Goal: Task Accomplishment & Management: Manage account settings

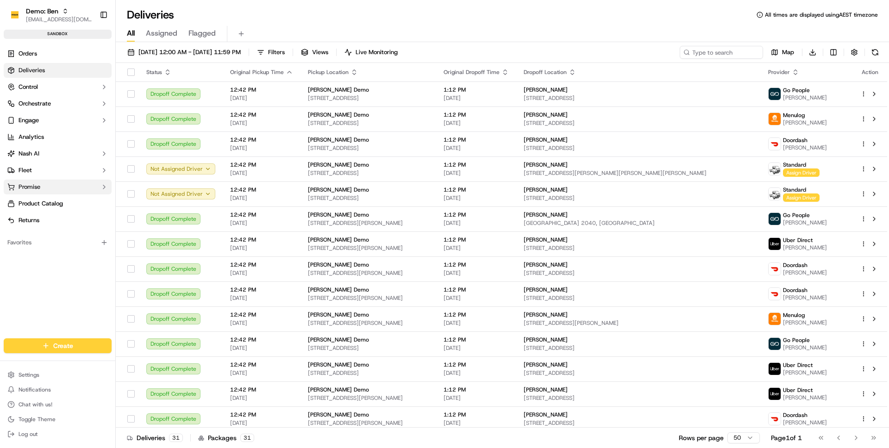
click at [55, 180] on button "Promise" at bounding box center [58, 187] width 108 height 15
click at [49, 200] on span "Delivery Windows" at bounding box center [44, 202] width 50 height 8
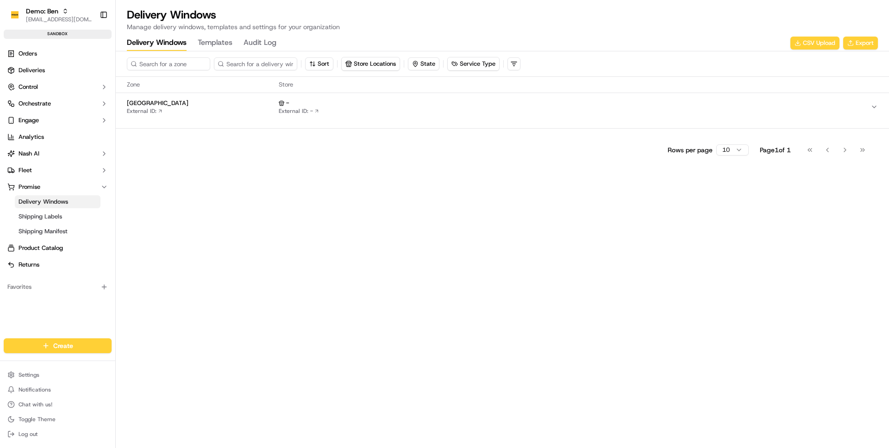
click at [242, 134] on div "Rows per page 10 Page 1 of 1 Go to first page Go to previous page Go to next pa…" at bounding box center [502, 146] width 773 height 36
click at [242, 124] on div "Zone Store [GEOGRAPHIC_DATA] External ID: - External ID: -" at bounding box center [502, 102] width 773 height 51
click at [253, 115] on button "Bondi Beach External ID: - External ID: -" at bounding box center [502, 107] width 773 height 28
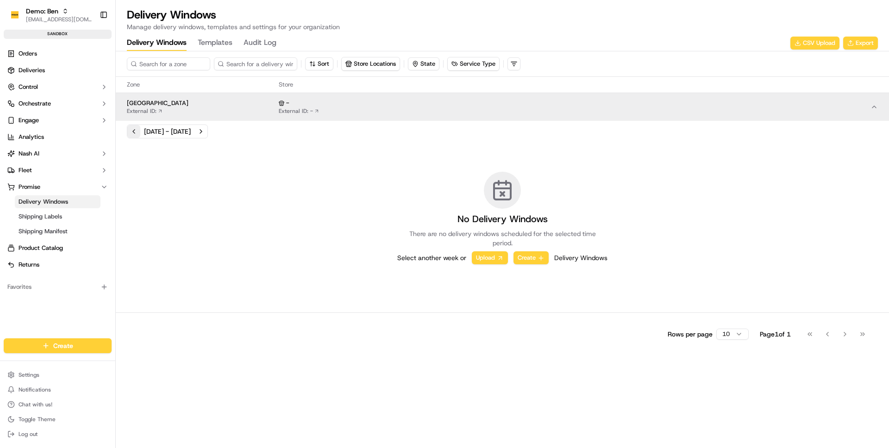
click at [136, 133] on button "Previous week" at bounding box center [133, 131] width 13 height 13
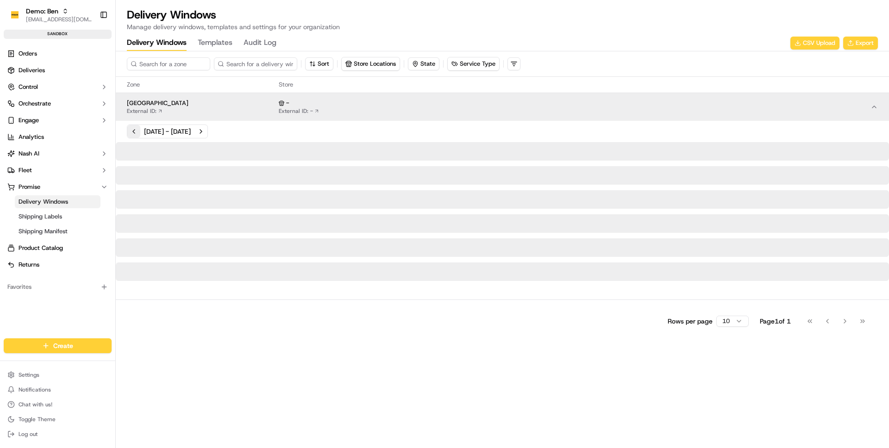
click at [136, 133] on button "Previous week" at bounding box center [133, 131] width 13 height 13
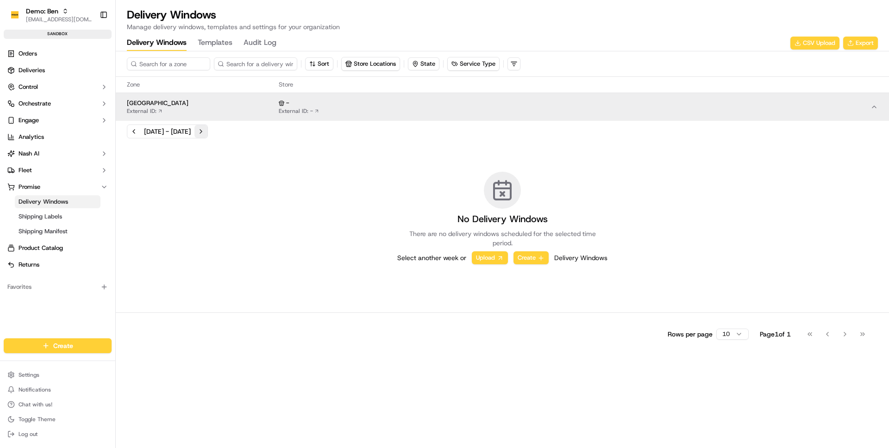
click at [207, 132] on button "Next week" at bounding box center [200, 131] width 13 height 13
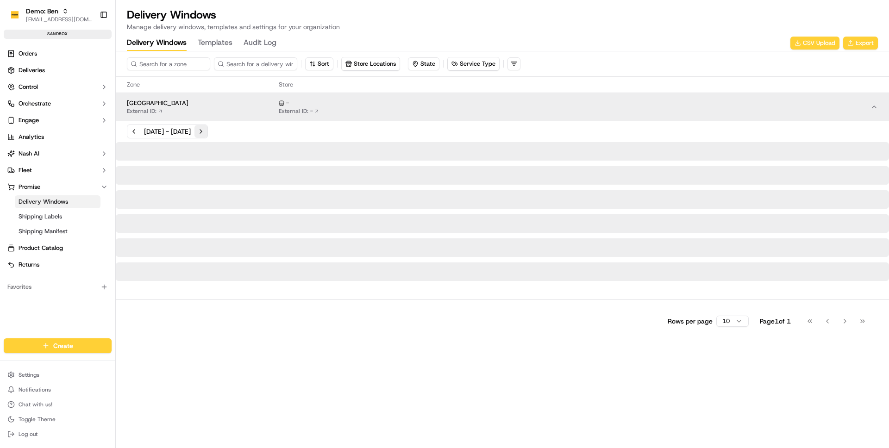
click at [207, 132] on button "Next week" at bounding box center [200, 131] width 13 height 13
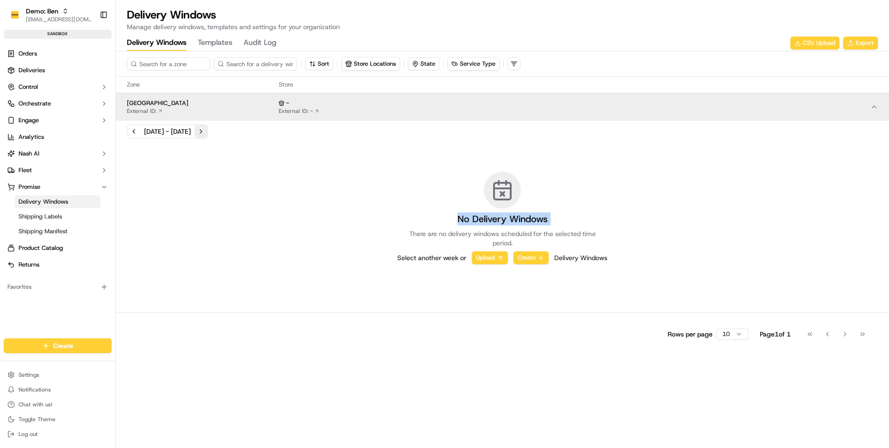
click at [252, 132] on div "[DATE] - [DATE]" at bounding box center [502, 132] width 751 height 14
click at [250, 131] on div "[DATE] - [DATE]" at bounding box center [502, 132] width 751 height 14
click at [208, 131] on div "[DATE] - [DATE]" at bounding box center [167, 132] width 81 height 14
click at [207, 131] on button "Next week" at bounding box center [200, 131] width 13 height 13
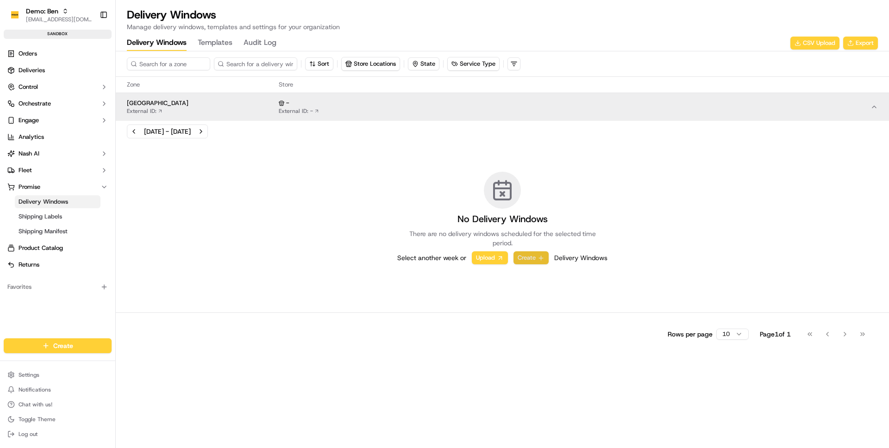
click at [528, 259] on button "Create" at bounding box center [531, 257] width 35 height 13
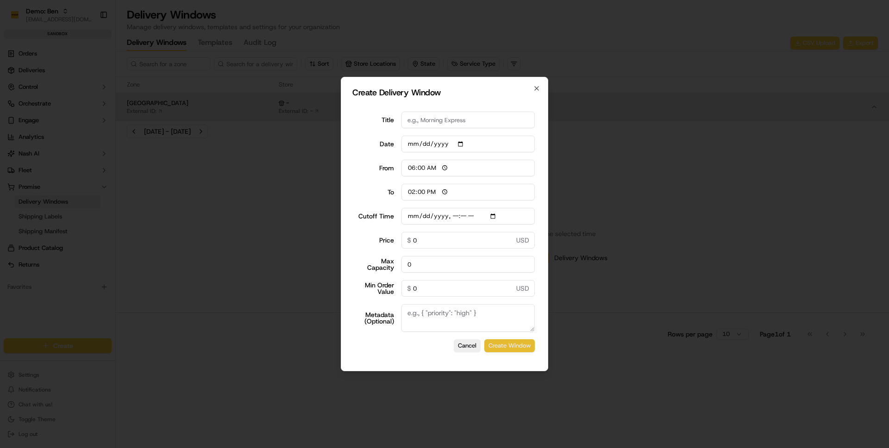
click at [519, 351] on button "Create Window" at bounding box center [509, 345] width 50 height 13
